Goal: Task Accomplishment & Management: Manage account settings

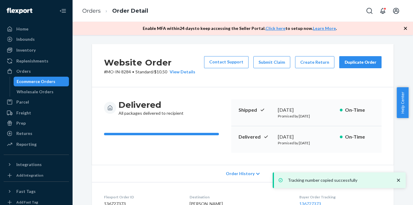
click at [41, 66] on ul "Home Inbounds Shipping Plans Problems Inventory Products Branded Packaging Repl…" at bounding box center [36, 87] width 65 height 126
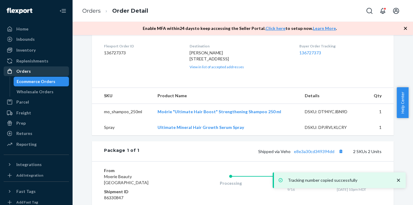
click at [34, 71] on div "Orders" at bounding box center [36, 71] width 64 height 8
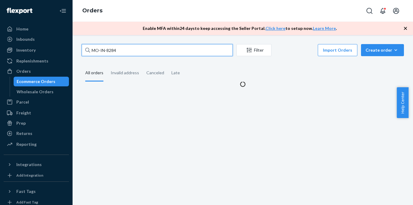
click at [120, 47] on input "MO-IN-8284" at bounding box center [157, 50] width 151 height 12
click at [119, 47] on input "MO-IN-8284" at bounding box center [157, 50] width 151 height 12
click at [119, 48] on input "MO-IN-8284" at bounding box center [157, 50] width 151 height 12
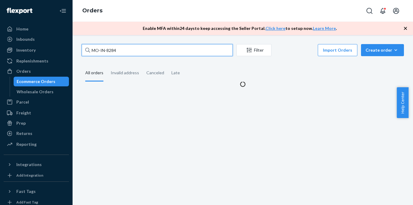
paste input "2916329"
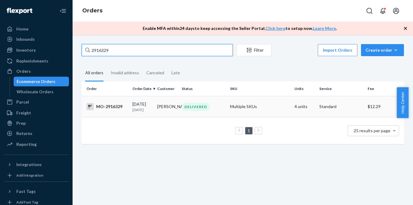
type input "2916329"
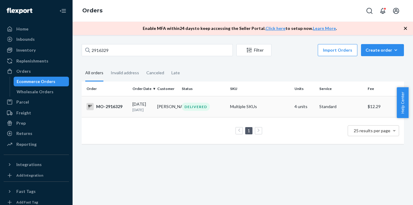
click at [115, 110] on div "MO-2916329" at bounding box center [106, 106] width 41 height 7
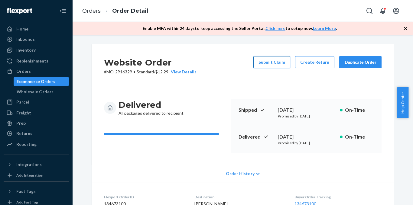
click at [271, 66] on button "Submit Claim" at bounding box center [271, 62] width 37 height 12
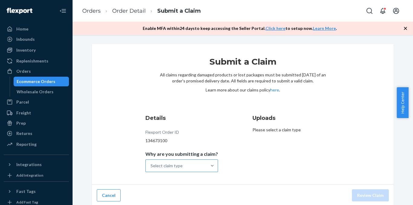
click at [203, 167] on div "Select claim type" at bounding box center [176, 166] width 61 height 12
click at [151, 167] on input "Why are you submitting a claim? Select claim type" at bounding box center [151, 166] width 1 height 6
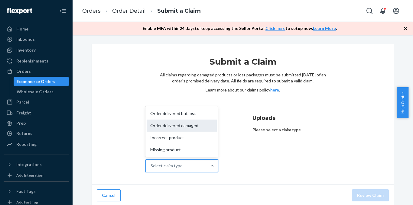
click at [197, 126] on div "Order delivered damaged" at bounding box center [182, 126] width 70 height 12
click at [151, 163] on input "Why are you submitting a claim? option Order delivered damaged focused, 2 of 4.…" at bounding box center [151, 166] width 1 height 6
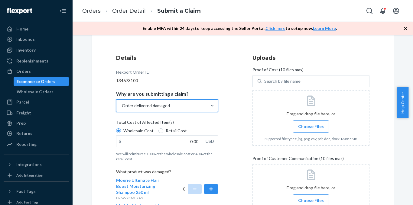
scroll to position [60, 0]
click at [189, 140] on input "0.00" at bounding box center [159, 140] width 86 height 11
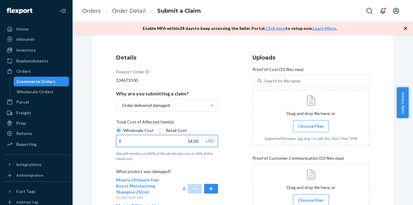
type input "14.00"
click at [225, 126] on div "Details Flexport Order ID 134673100 Why are you submitting a claim? Order deliv…" at bounding box center [174, 163] width 117 height 227
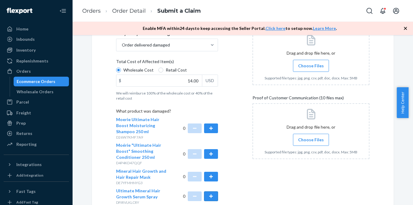
click at [211, 195] on button "button" at bounding box center [211, 197] width 14 height 10
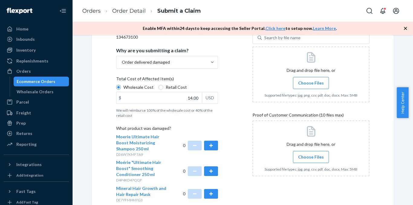
scroll to position [91, 0]
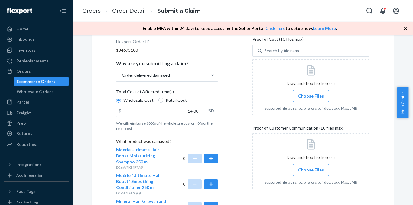
click at [306, 97] on span "Choose Files" at bounding box center [311, 96] width 26 height 6
click at [311, 97] on input "Choose Files" at bounding box center [311, 96] width 0 height 7
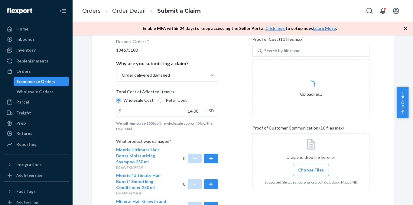
scroll to position [151, 0]
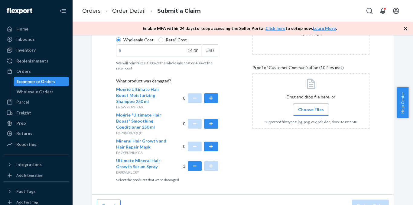
click at [311, 113] on input "Choose Files" at bounding box center [311, 109] width 0 height 7
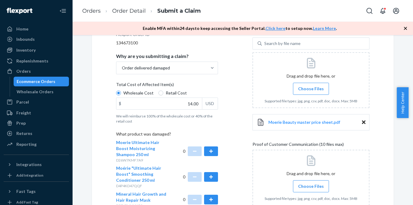
scroll to position [158, 0]
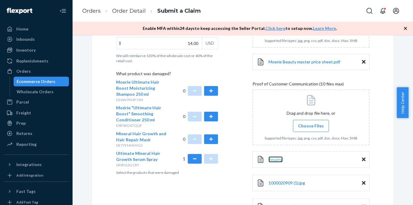
click at [275, 161] on span "Joy.png" at bounding box center [276, 159] width 14 height 5
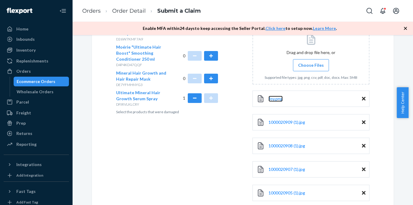
scroll to position [219, 0]
click at [274, 99] on span "Joy.png" at bounding box center [276, 98] width 14 height 5
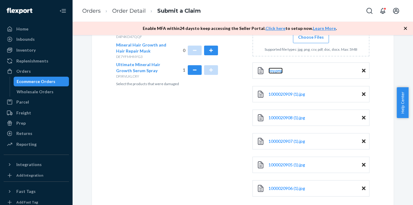
scroll to position [279, 0]
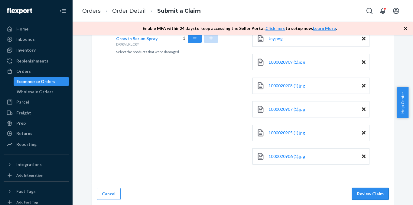
click at [361, 190] on button "Review Claim" at bounding box center [370, 194] width 37 height 12
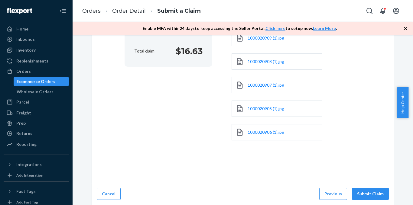
scroll to position [153, 0]
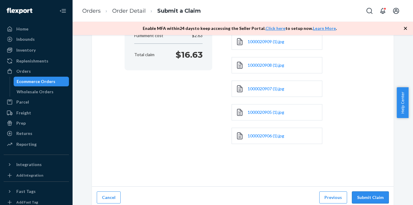
click at [361, 192] on button "Submit Claim" at bounding box center [370, 198] width 37 height 12
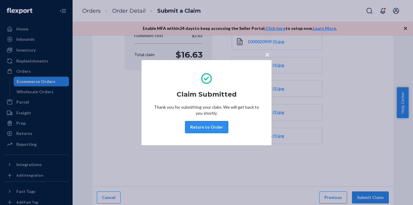
click at [215, 125] on button "Return to Order" at bounding box center [206, 127] width 43 height 12
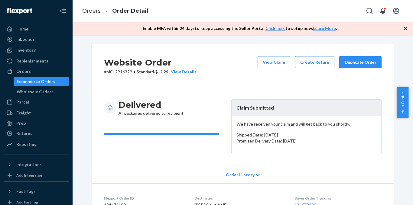
click at [369, 62] on div "Duplicate Order" at bounding box center [360, 62] width 32 height 6
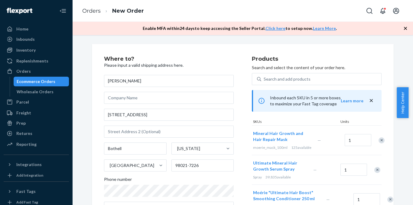
scroll to position [91, 0]
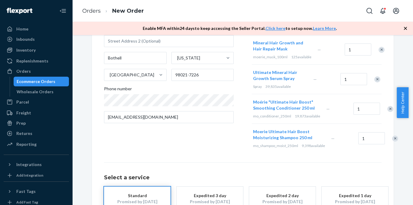
click at [379, 52] on div "Remove Item" at bounding box center [382, 50] width 6 height 6
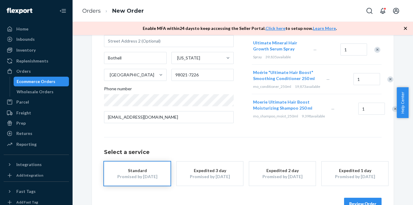
click at [387, 83] on div "Remove Item" at bounding box center [390, 79] width 6 height 6
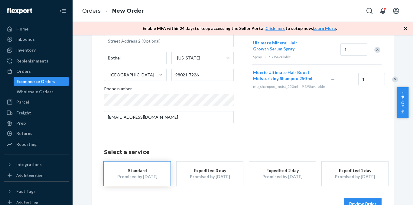
click at [392, 83] on div "Remove Item" at bounding box center [395, 79] width 6 height 6
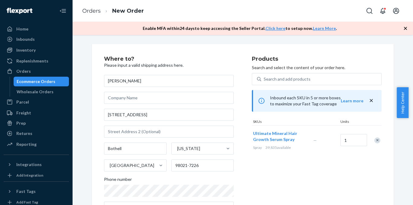
scroll to position [108, 0]
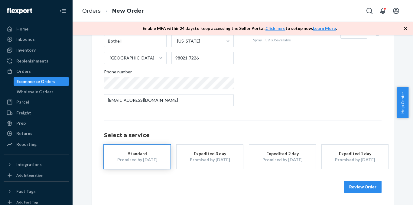
click at [364, 186] on button "Review Order" at bounding box center [362, 187] width 37 height 12
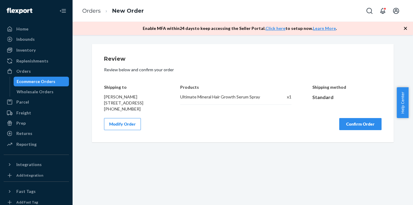
scroll to position [0, 0]
click at [346, 130] on button "Confirm Order" at bounding box center [360, 124] width 42 height 12
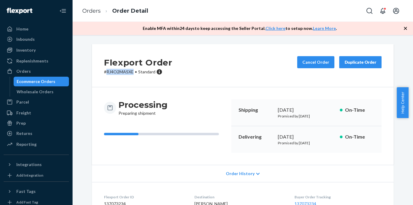
copy p "RJ4O2MASXE"
drag, startPoint x: 131, startPoint y: 71, endPoint x: 104, endPoint y: 75, distance: 27.5
click at [104, 75] on div "Flexport Order # RJ4O2MASXE • Standard Cancel Order Duplicate Order" at bounding box center [243, 65] width 302 height 43
click at [210, 67] on div "Flexport Order # RJ4O2MASXE • Standard Cancel Order Duplicate Order" at bounding box center [243, 65] width 302 height 43
click at [43, 67] on link "Orders" at bounding box center [36, 72] width 65 height 10
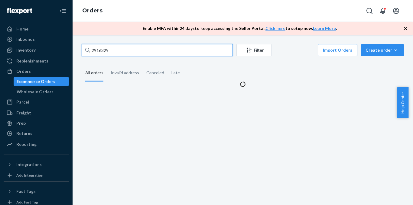
click at [116, 48] on input "2916329" at bounding box center [157, 50] width 151 height 12
paste input "3103783"
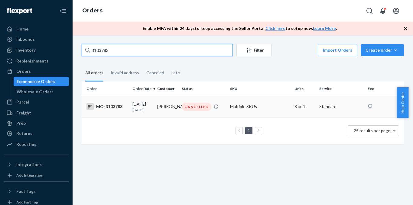
type input "3103783"
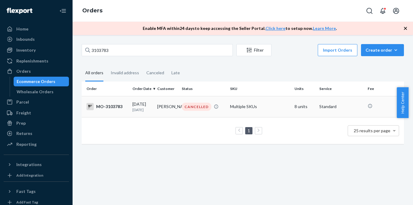
click at [109, 105] on div "MO-3103783" at bounding box center [106, 106] width 41 height 7
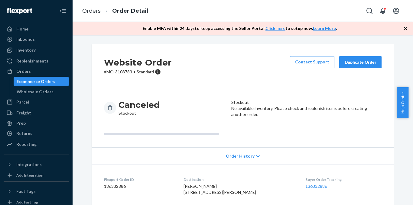
click at [348, 60] on div "Duplicate Order" at bounding box center [360, 62] width 32 height 6
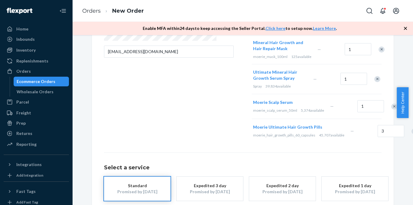
scroll to position [187, 0]
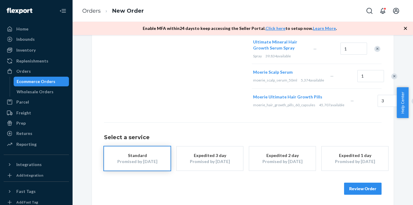
click at [353, 185] on button "Review Order" at bounding box center [362, 189] width 37 height 12
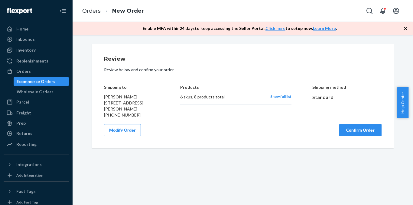
scroll to position [0, 0]
drag, startPoint x: 102, startPoint y: 97, endPoint x: 131, endPoint y: 97, distance: 28.4
click at [131, 97] on div "[PERSON_NAME] [STREET_ADDRESS][PERSON_NAME] [PHONE_NUMBER]" at bounding box center [132, 106] width 56 height 24
copy span "[PERSON_NAME]"
click at [185, 133] on div "Modify Order Confirm Order" at bounding box center [243, 130] width 278 height 12
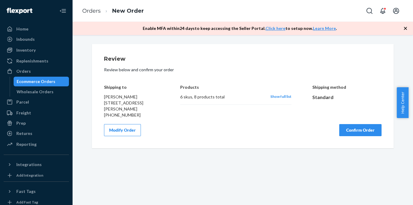
click at [287, 98] on span "Show full list" at bounding box center [280, 96] width 21 height 5
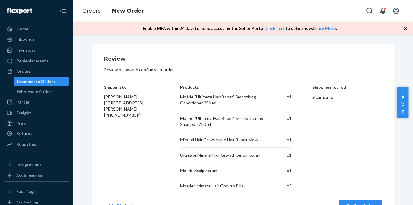
scroll to position [19, 0]
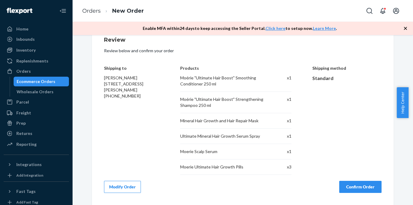
click at [360, 186] on button "Confirm Order" at bounding box center [360, 187] width 42 height 12
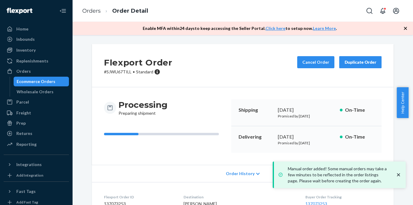
click at [133, 71] on span "•" at bounding box center [134, 71] width 2 height 5
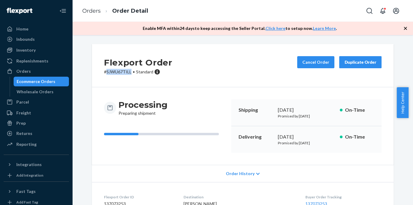
copy p "SJWU67TILL"
drag, startPoint x: 128, startPoint y: 72, endPoint x: 104, endPoint y: 73, distance: 23.9
click at [104, 73] on p "# SJWU67TILL • Standard" at bounding box center [138, 72] width 68 height 6
click at [184, 68] on div "Flexport Order # SJWU67TILL • Standard Cancel Order Duplicate Order" at bounding box center [243, 65] width 302 height 43
click at [35, 69] on div "Orders" at bounding box center [36, 71] width 64 height 8
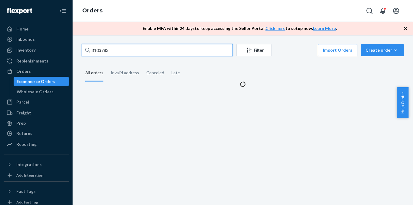
click at [161, 48] on input "3103783" at bounding box center [157, 50] width 151 height 12
paste input "57362"
type input "57362"
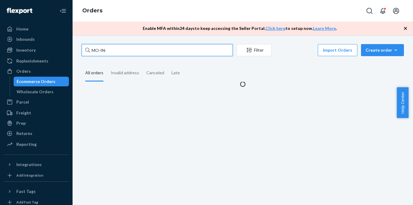
paste input "57362"
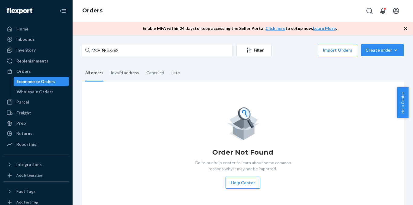
click at [267, 65] on fieldset "All orders Invalid address Canceled Late" at bounding box center [243, 73] width 322 height 17
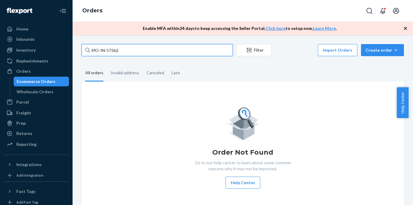
click at [119, 46] on input "MO-IN-57362" at bounding box center [157, 50] width 151 height 12
click at [119, 47] on input "MO-IN-57362" at bounding box center [157, 50] width 151 height 12
paste input "B1Q5SVIJLG"
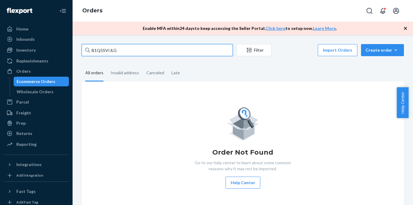
type input "B1Q5SVIJLG"
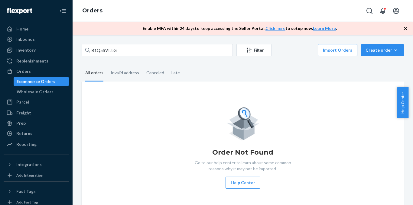
click at [190, 67] on fieldset "All orders Invalid address Canceled Late" at bounding box center [243, 73] width 322 height 17
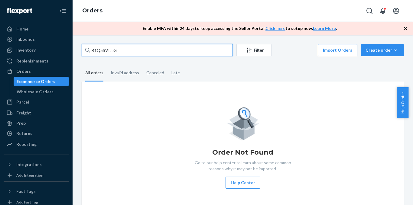
click at [175, 52] on input "B1Q5SVIJLG" at bounding box center [157, 50] width 151 height 12
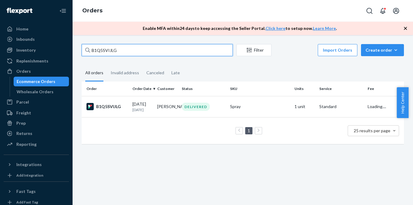
click at [175, 52] on input "B1Q5SVIJLG" at bounding box center [157, 50] width 151 height 12
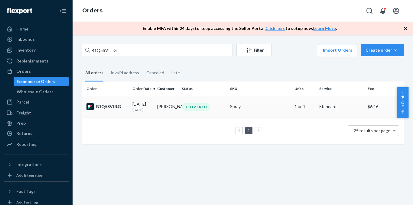
click at [129, 112] on td "B1Q5SVIJLG" at bounding box center [106, 106] width 48 height 21
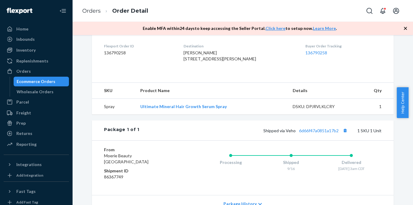
scroll to position [209, 0]
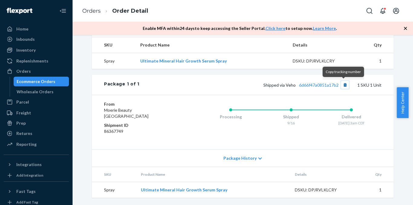
click at [344, 86] on button "Copy tracking number" at bounding box center [345, 85] width 8 height 8
click at [316, 87] on link "6d66f47a0851a17b2" at bounding box center [319, 85] width 40 height 5
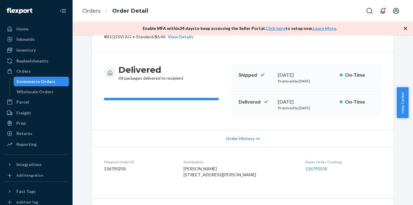
scroll to position [60, 0]
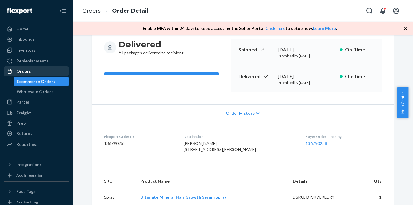
click at [28, 69] on div "Orders" at bounding box center [23, 71] width 15 height 6
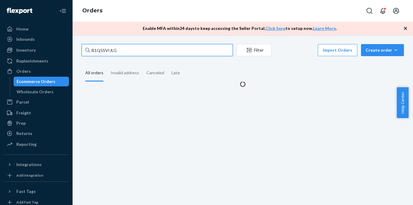
click at [156, 48] on input "B1Q5SVIJLG" at bounding box center [157, 50] width 151 height 12
paste input "3122982"
type input "3122982"
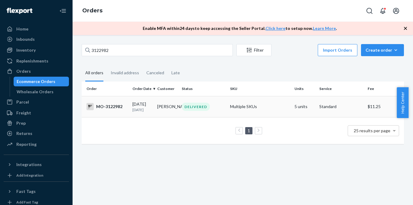
click at [103, 105] on div "MO-3122982" at bounding box center [106, 106] width 41 height 7
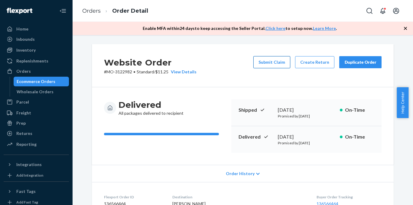
click at [276, 65] on button "Submit Claim" at bounding box center [271, 62] width 37 height 12
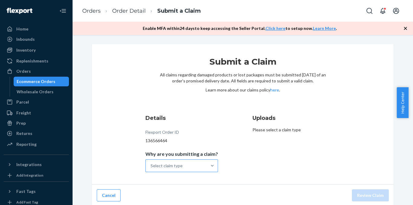
click at [184, 167] on div "Select claim type" at bounding box center [176, 166] width 61 height 12
click at [151, 167] on input "Why are you submitting a claim? Select claim type" at bounding box center [151, 166] width 1 height 6
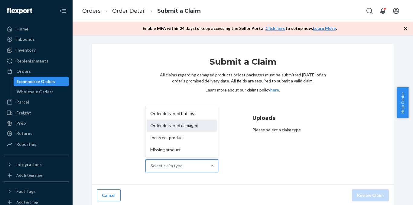
click at [193, 128] on div "Order delivered damaged" at bounding box center [182, 126] width 70 height 12
click at [151, 163] on input "Why are you submitting a claim? option Order delivered damaged focused, 2 of 4.…" at bounding box center [151, 166] width 1 height 6
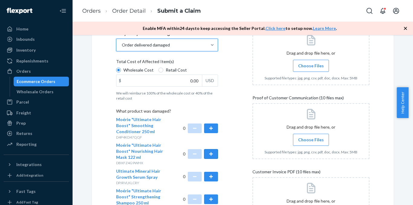
scroll to position [151, 0]
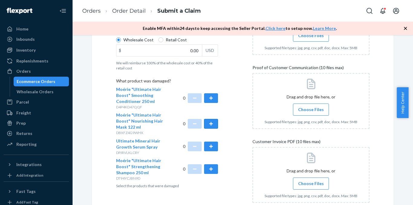
click at [207, 151] on button "button" at bounding box center [211, 147] width 14 height 10
click at [207, 150] on button "button" at bounding box center [211, 147] width 14 height 10
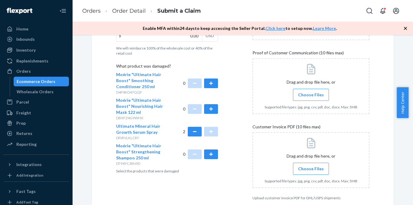
scroll to position [196, 0]
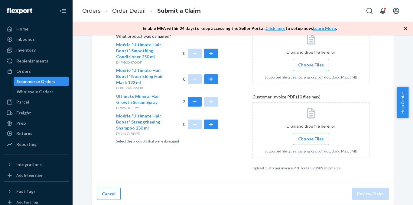
click at [308, 136] on span "Choose Files" at bounding box center [311, 139] width 26 height 6
click at [311, 136] on input "Choose Files" at bounding box center [311, 139] width 0 height 7
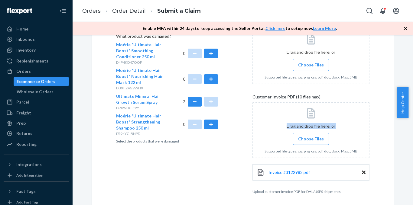
click at [313, 132] on div "Drag and drop file here, or Choose Files Supported file types: jpg, png, csv, p…" at bounding box center [310, 131] width 117 height 56
click at [309, 138] on span "Choose Files" at bounding box center [311, 139] width 26 height 6
click at [311, 138] on input "Choose Files" at bounding box center [311, 139] width 0 height 7
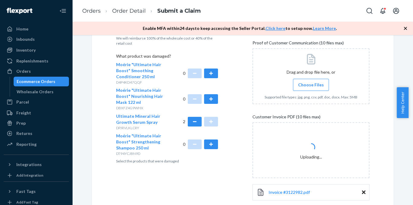
scroll to position [166, 0]
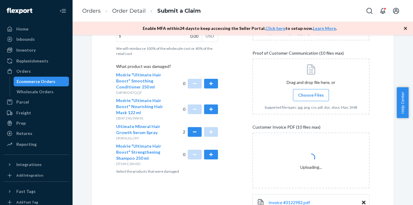
click at [311, 98] on span "Choose Files" at bounding box center [311, 95] width 26 height 6
click at [311, 98] on input "Choose Files" at bounding box center [311, 95] width 0 height 7
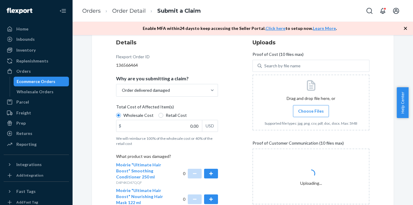
scroll to position [75, 0]
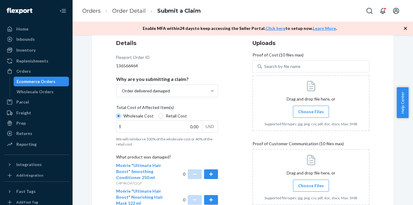
click at [310, 113] on span "Choose Files" at bounding box center [311, 112] width 26 height 6
click at [311, 113] on input "Choose Files" at bounding box center [311, 112] width 0 height 7
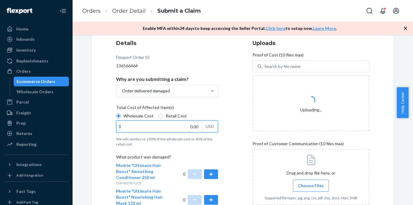
click at [185, 125] on input "0.00" at bounding box center [159, 126] width 86 height 11
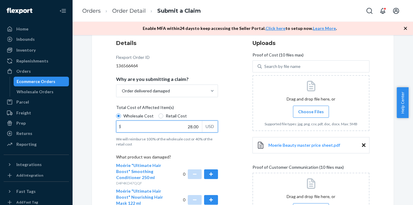
type input "28.00"
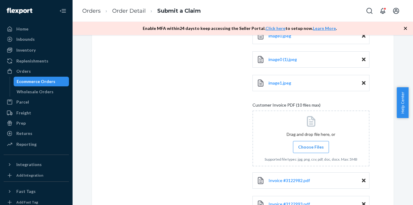
scroll to position [361, 0]
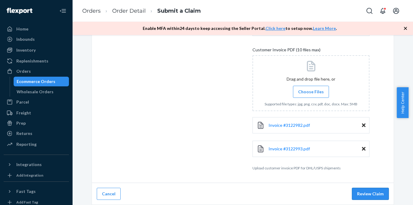
click at [362, 190] on button "Review Claim" at bounding box center [370, 194] width 37 height 12
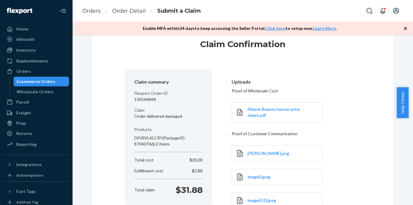
scroll to position [169, 0]
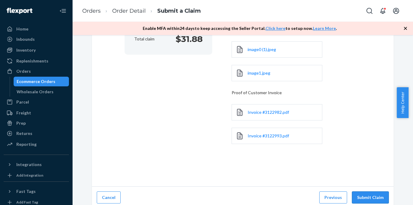
click at [366, 194] on button "Submit Claim" at bounding box center [370, 198] width 37 height 12
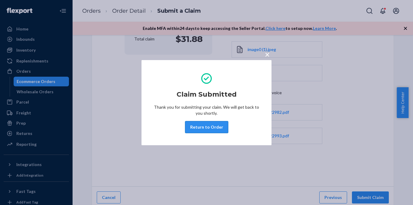
click at [201, 127] on button "Return to Order" at bounding box center [206, 127] width 43 height 12
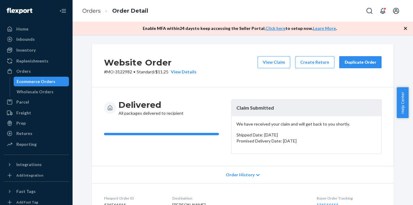
click at [365, 59] on button "Duplicate Order" at bounding box center [360, 62] width 42 height 12
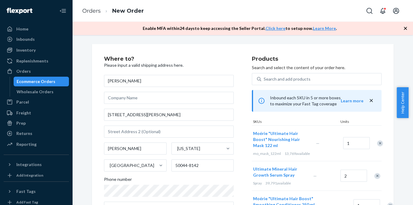
scroll to position [30, 0]
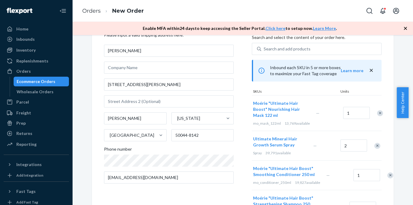
click at [377, 116] on div "Remove Item" at bounding box center [380, 113] width 6 height 6
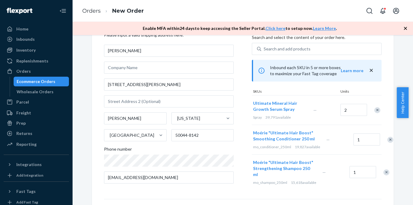
click at [387, 143] on div "Remove Item" at bounding box center [390, 140] width 6 height 6
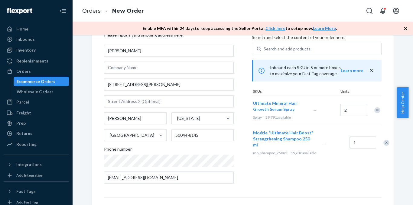
click at [383, 146] on div "Remove Item" at bounding box center [386, 143] width 6 height 6
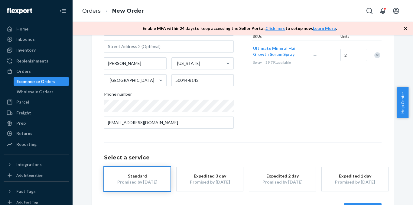
scroll to position [91, 0]
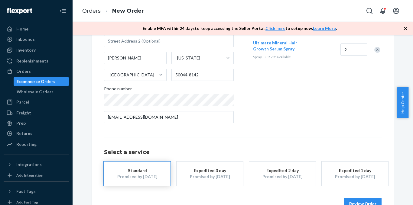
click at [361, 200] on button "Review Order" at bounding box center [362, 204] width 37 height 12
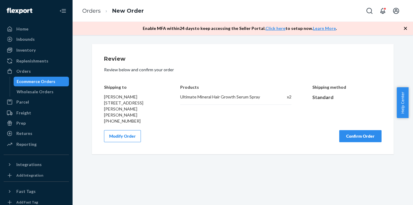
scroll to position [0, 0]
click at [360, 132] on button "Confirm Order" at bounding box center [360, 136] width 42 height 12
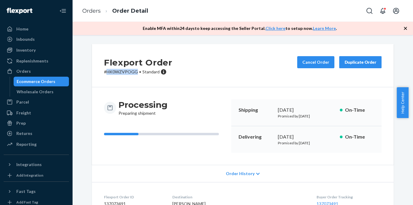
drag, startPoint x: 134, startPoint y: 71, endPoint x: 105, endPoint y: 71, distance: 28.4
click at [105, 71] on p "# HK0WZVPOGG • Standard" at bounding box center [138, 72] width 68 height 6
copy p "HK0WZVPOGG"
click at [36, 67] on div "Orders" at bounding box center [36, 71] width 64 height 8
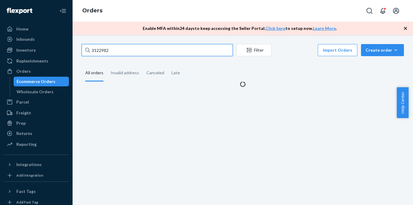
click at [155, 52] on input "3122982" at bounding box center [157, 50] width 151 height 12
paste input "13501"
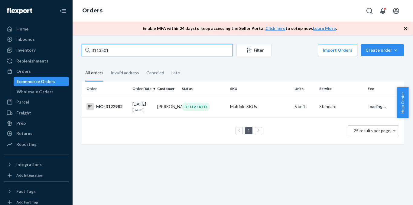
type input "3113501"
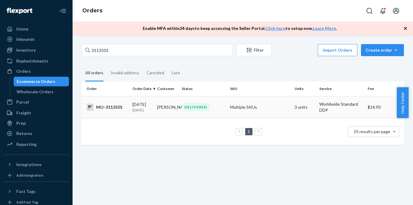
click at [101, 106] on div "MO-3113501" at bounding box center [106, 107] width 41 height 7
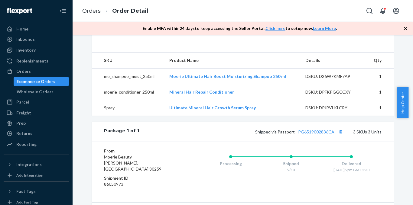
scroll to position [272, 0]
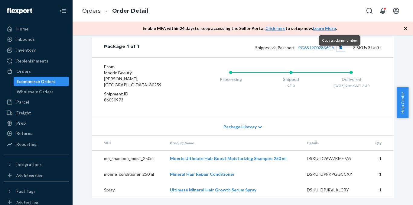
click at [337, 51] on button "Copy tracking number" at bounding box center [341, 48] width 8 height 8
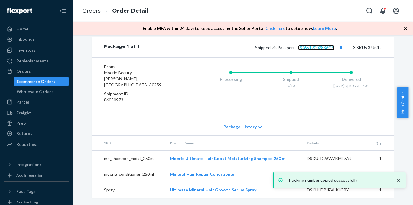
click at [328, 50] on link "PG6519002836CA" at bounding box center [316, 47] width 36 height 5
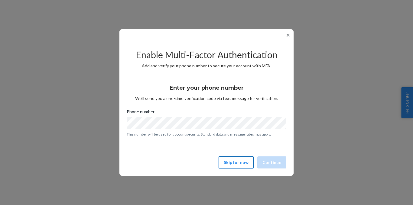
click at [248, 159] on button "Skip for now" at bounding box center [236, 163] width 35 height 12
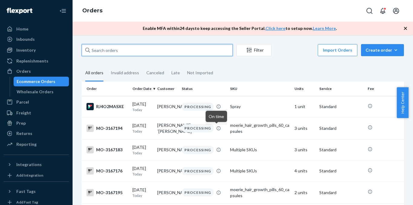
click at [125, 51] on input "text" at bounding box center [157, 50] width 151 height 12
paste input "[PERSON_NAME]"
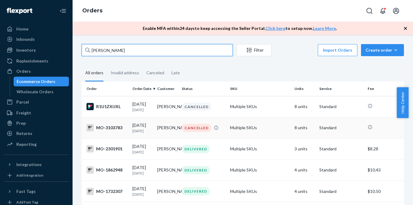
type input "[PERSON_NAME]"
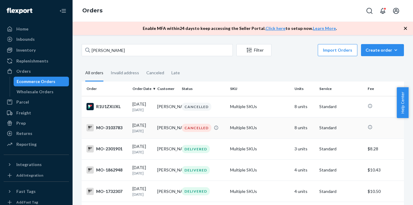
click at [111, 129] on div "MO-3103783" at bounding box center [106, 127] width 41 height 7
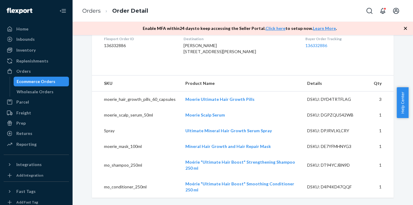
scroll to position [153, 0]
